Goal: Task Accomplishment & Management: Complete application form

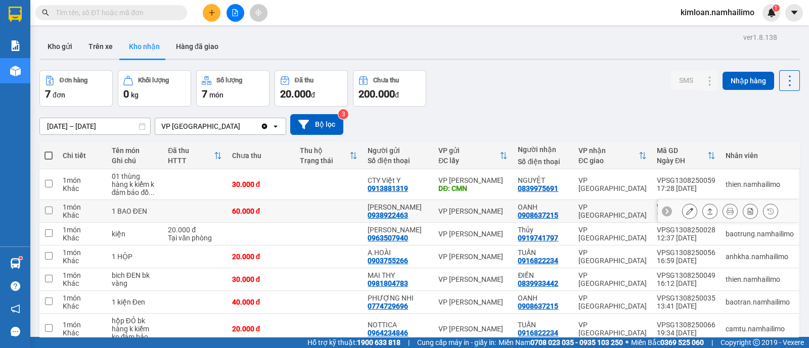
scroll to position [48, 0]
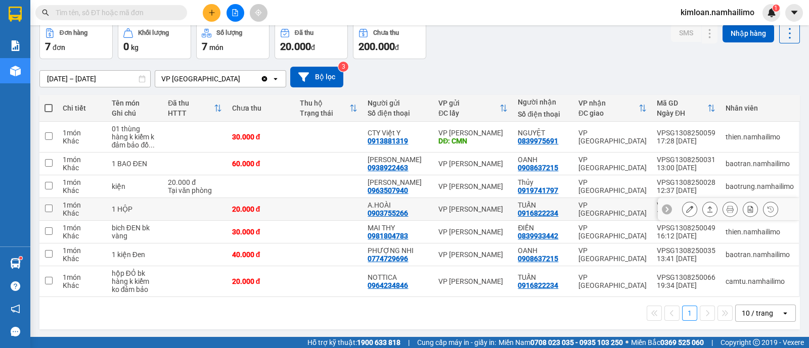
click at [49, 208] on input "checkbox" at bounding box center [49, 209] width 8 height 8
checkbox input "true"
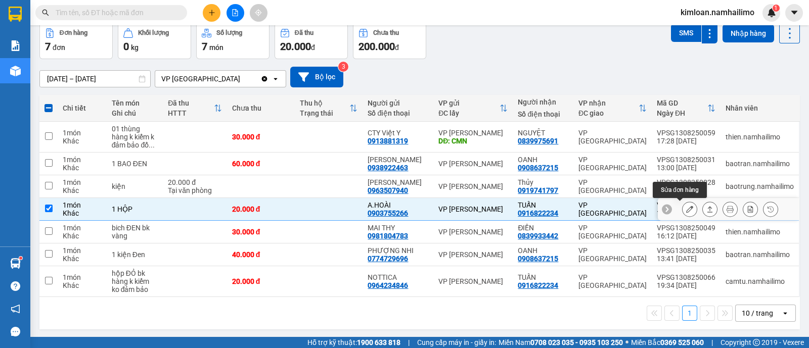
click at [686, 210] on icon at bounding box center [689, 209] width 7 height 7
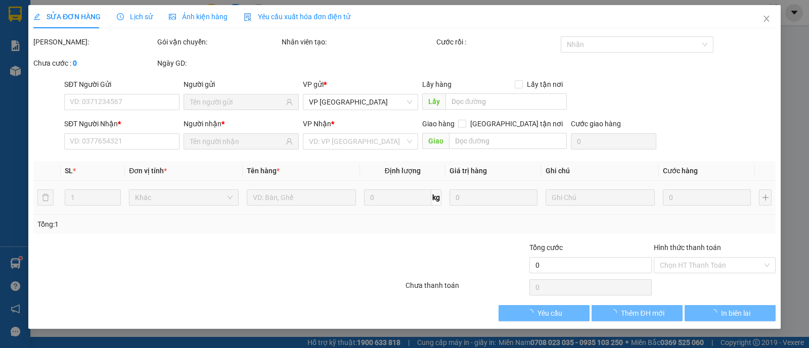
type input "0903755266"
type input "A.HOÀI"
type input "0916822234"
type input "TUẤN"
type input "20.000"
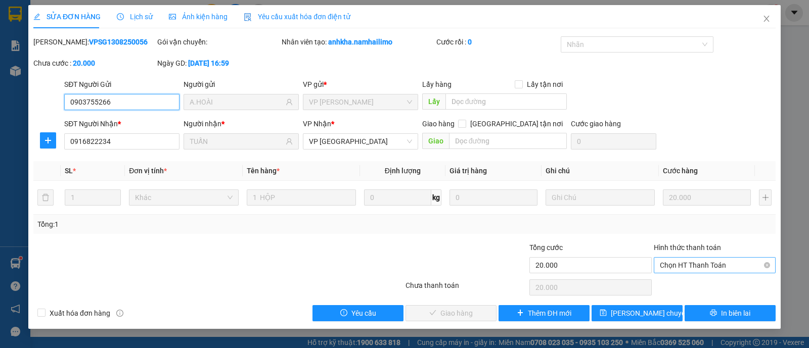
click at [682, 265] on span "Chọn HT Thanh Toán" at bounding box center [715, 265] width 110 height 15
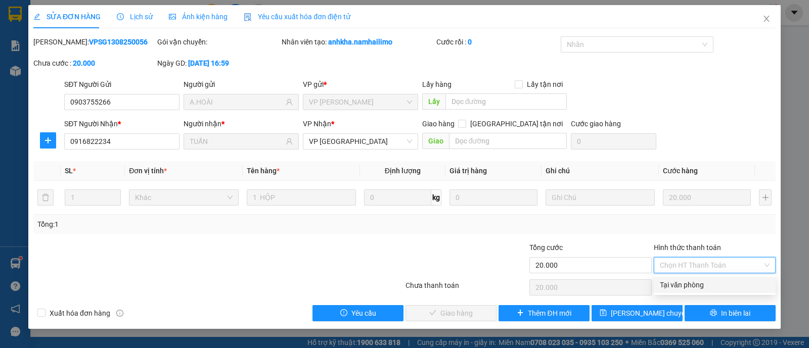
click at [664, 287] on div "Tại văn phòng" at bounding box center [715, 285] width 110 height 11
type input "0"
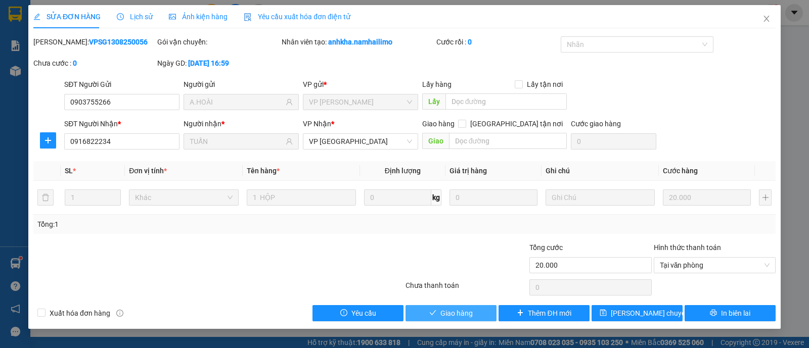
click at [470, 313] on span "Giao hàng" at bounding box center [456, 313] width 32 height 11
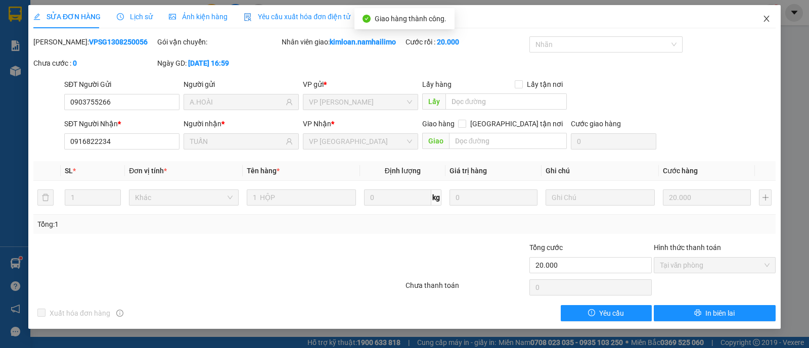
click at [770, 25] on span "Close" at bounding box center [766, 19] width 28 height 28
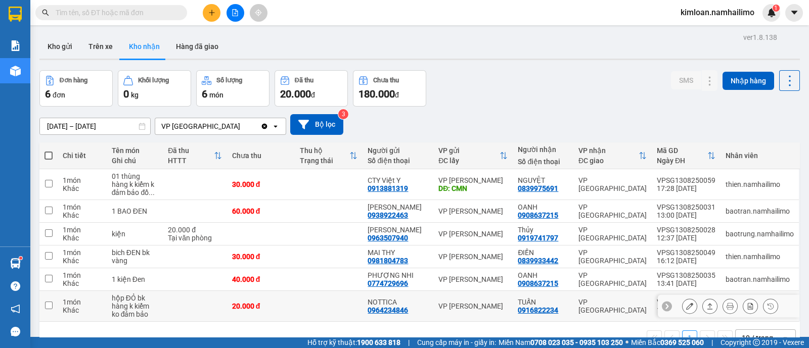
click at [47, 307] on input "checkbox" at bounding box center [49, 306] width 8 height 8
checkbox input "true"
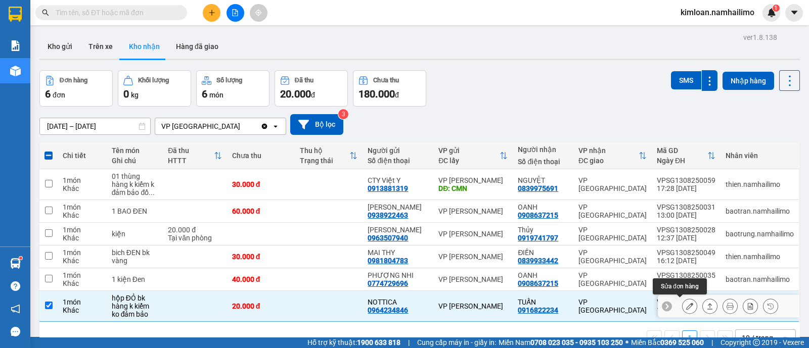
click at [686, 307] on icon at bounding box center [689, 306] width 7 height 7
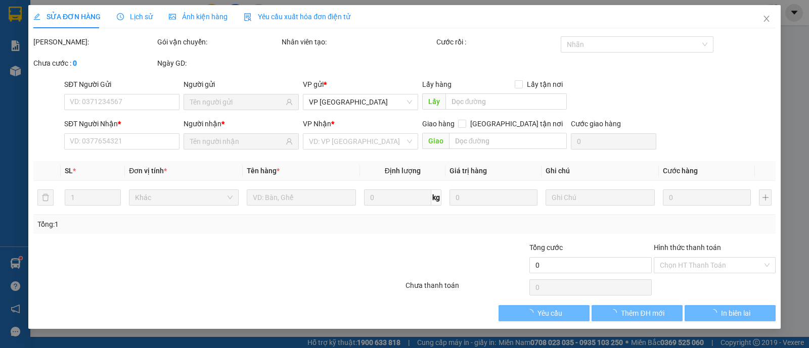
type input "0964234846"
type input "NOTTICA"
type input "0916822234"
type input "TUẤN"
type input "20.000"
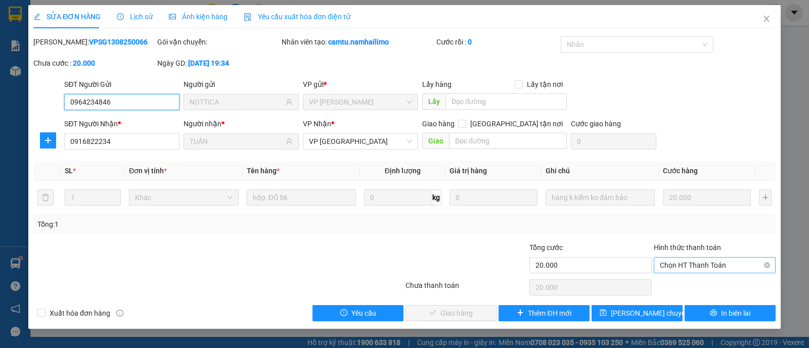
click at [707, 259] on span "Chọn HT Thanh Toán" at bounding box center [715, 265] width 110 height 15
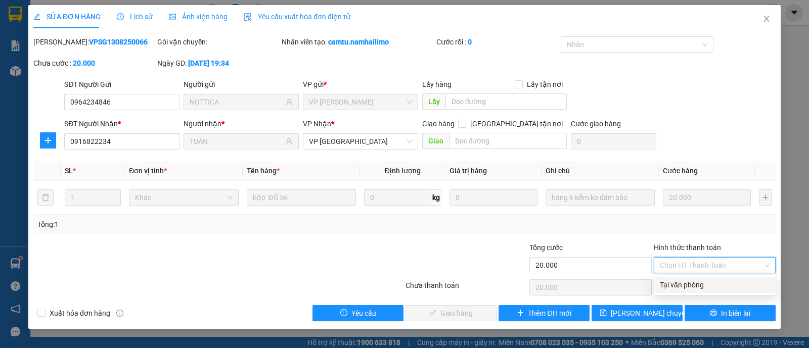
click at [702, 287] on div "Tại văn phòng" at bounding box center [715, 285] width 110 height 11
type input "0"
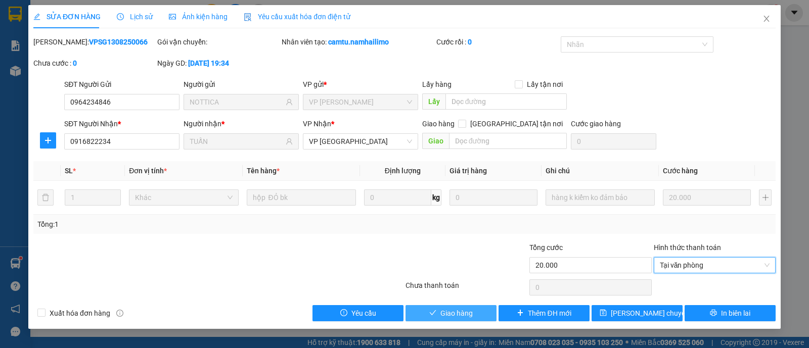
click at [465, 312] on span "Giao hàng" at bounding box center [456, 313] width 32 height 11
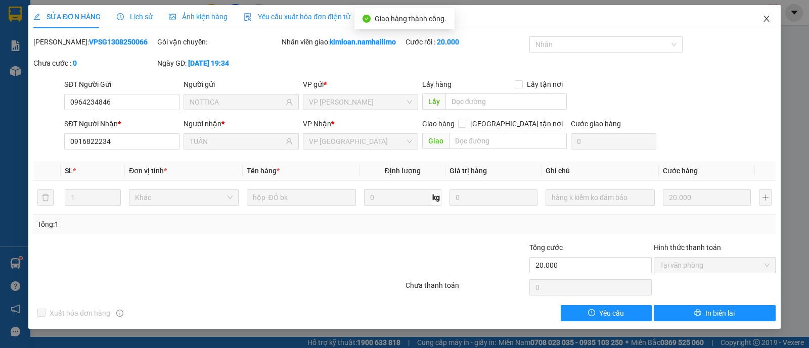
click at [762, 13] on span "Close" at bounding box center [766, 19] width 28 height 28
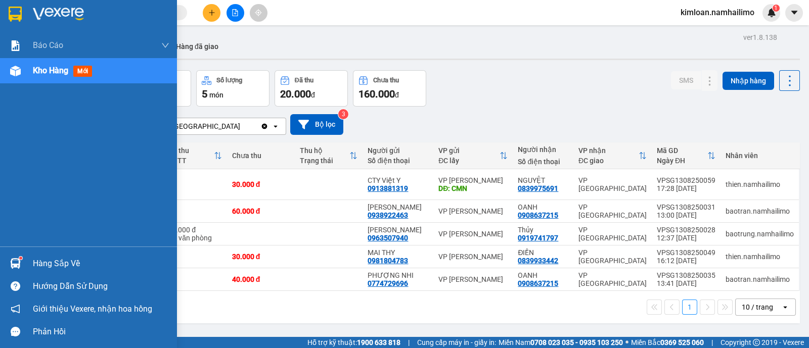
click at [41, 178] on div "Báo cáo Báo cáo dòng tiền (trạm) Doanh số tạo đơn theo VP gửi (trạm) Kho hàng m…" at bounding box center [88, 140] width 177 height 214
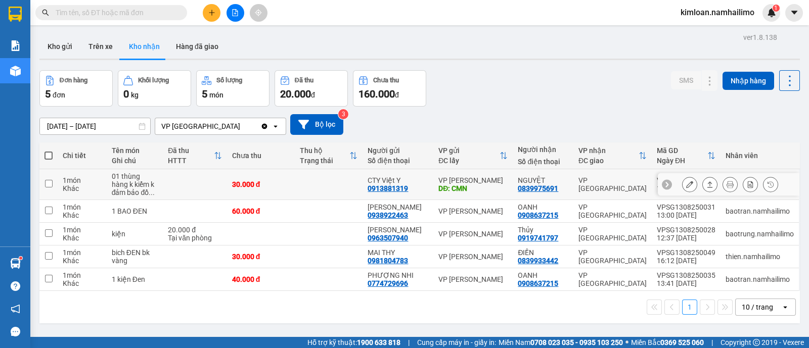
click at [58, 187] on td "1 món Khác" at bounding box center [82, 184] width 49 height 31
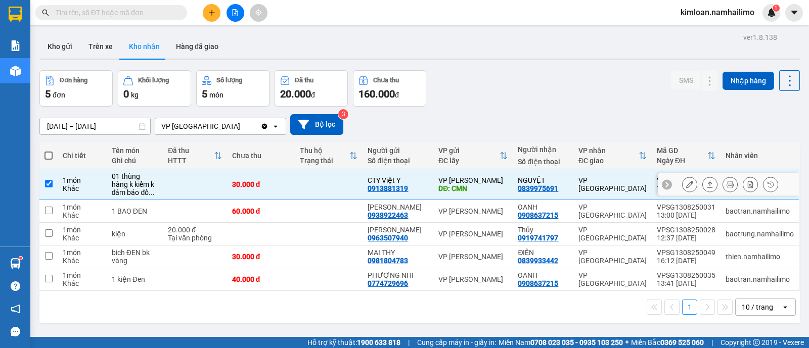
checkbox input "true"
click at [682, 183] on button at bounding box center [689, 185] width 14 height 18
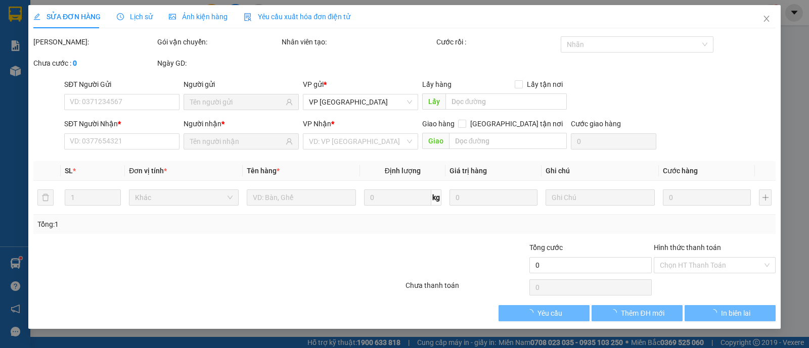
type input "0913881319"
type input "CTY Việt Y"
type input "CMN"
type input "0839975691"
type input "NGUYỆT"
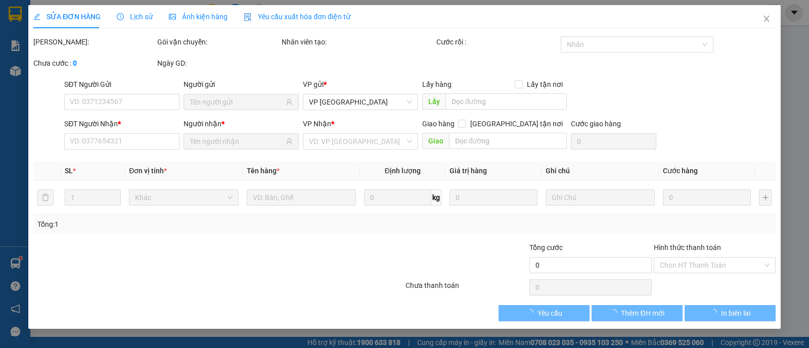
type input "30.000"
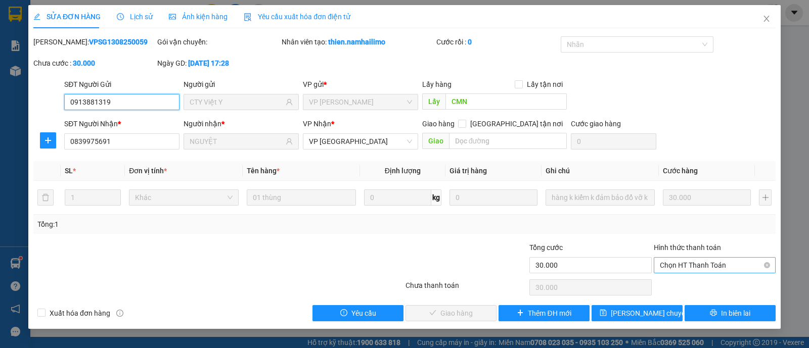
click at [690, 268] on span "Chọn HT Thanh Toán" at bounding box center [715, 265] width 110 height 15
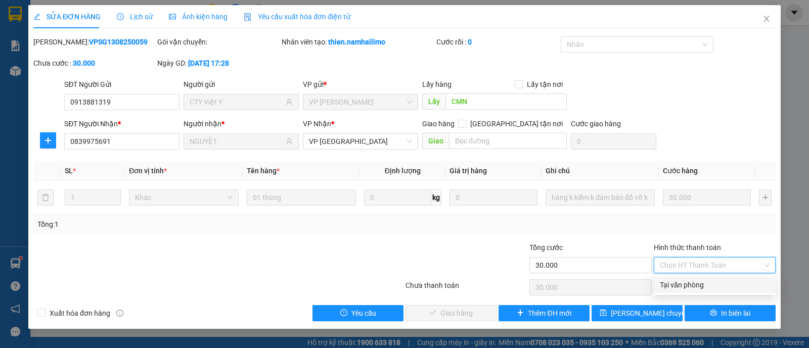
click at [675, 291] on div "Tại văn phòng" at bounding box center [715, 285] width 122 height 16
type input "0"
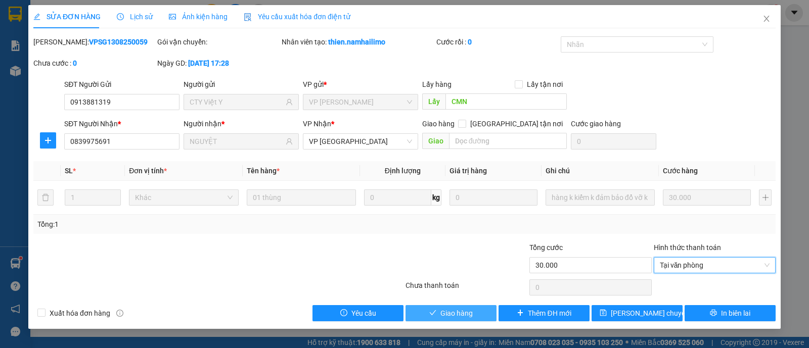
click at [473, 316] on button "Giao hàng" at bounding box center [450, 313] width 91 height 16
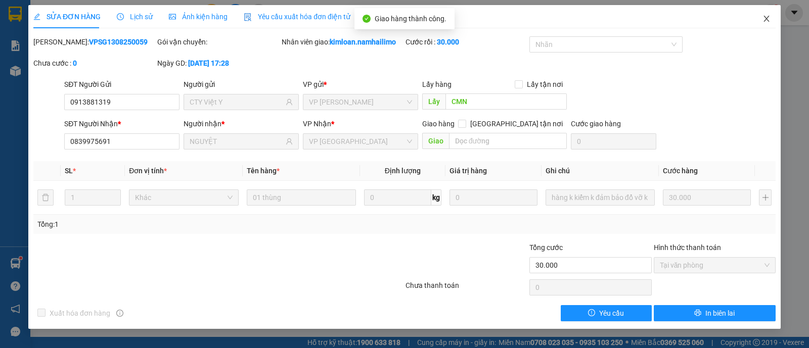
click at [761, 26] on span "Close" at bounding box center [766, 19] width 28 height 28
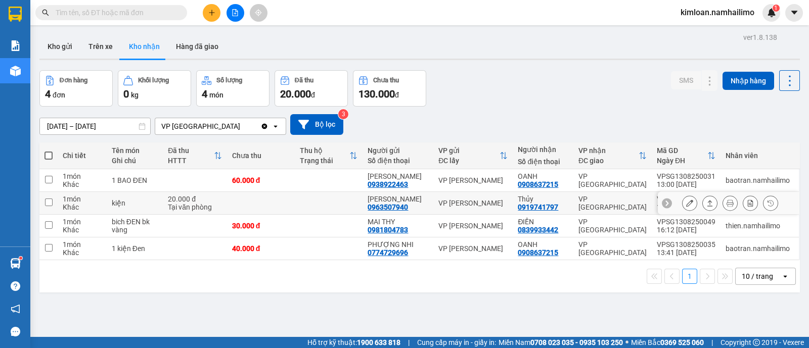
click at [52, 201] on input "checkbox" at bounding box center [49, 203] width 8 height 8
checkbox input "true"
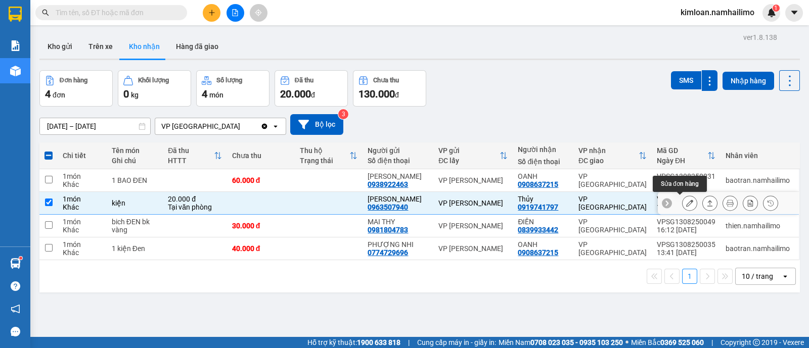
click at [686, 205] on icon at bounding box center [689, 203] width 7 height 7
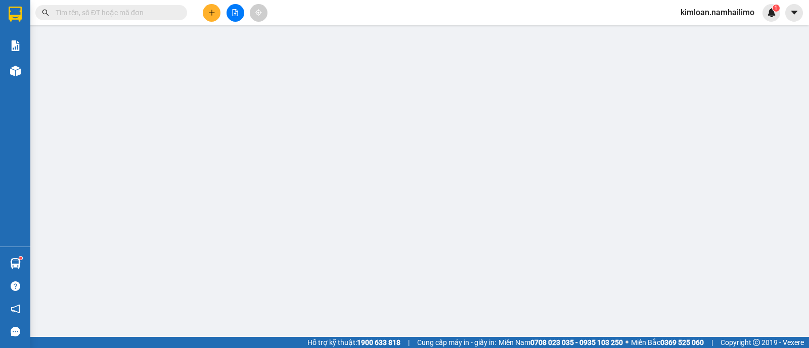
type input "0963507940"
type input "[PERSON_NAME]"
type input "0919741797"
type input "Thủy"
type input "20.000"
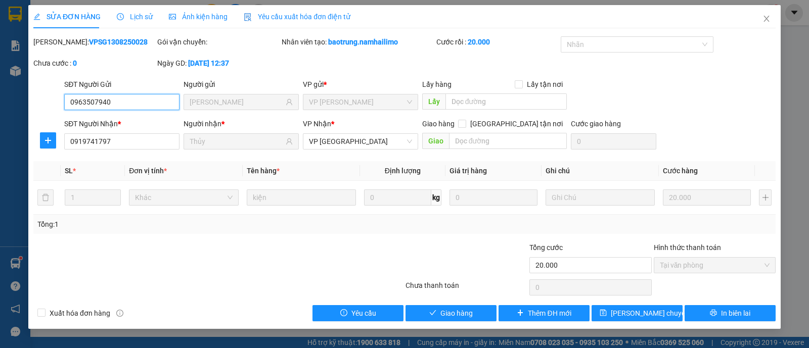
click at [704, 263] on span "Tại văn phòng" at bounding box center [715, 265] width 110 height 15
drag, startPoint x: 442, startPoint y: 312, endPoint x: 445, endPoint y: 307, distance: 6.2
click at [444, 312] on span "Giao hàng" at bounding box center [456, 313] width 32 height 11
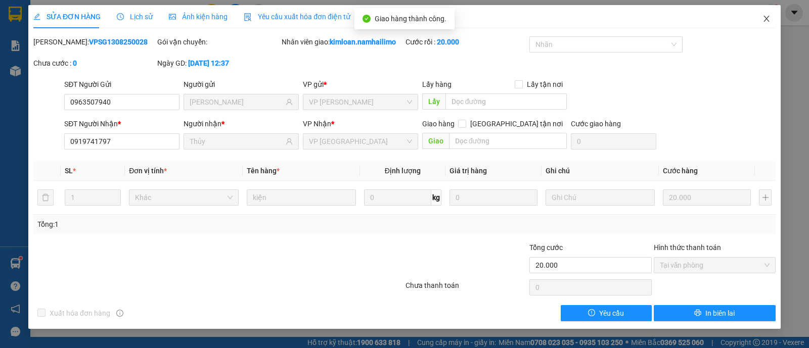
click at [760, 18] on span "Close" at bounding box center [766, 19] width 28 height 28
